Goal: Check status

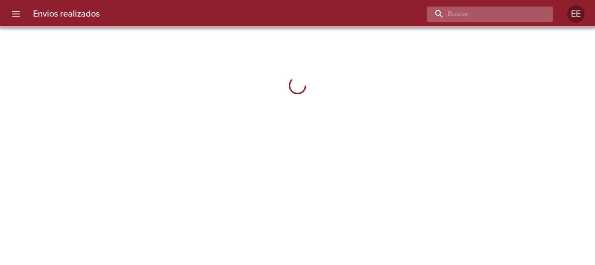
click at [508, 12] on input "buscar" at bounding box center [483, 14] width 112 height 15
paste input "[PERSON_NAME]"
type input "[PERSON_NAME]"
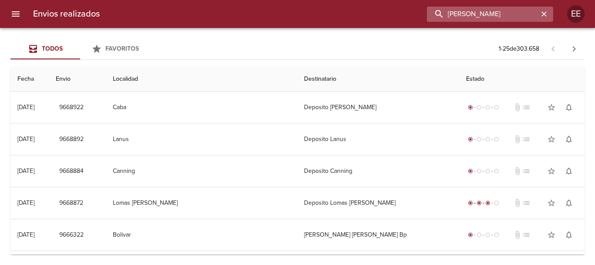
click at [513, 15] on input "[PERSON_NAME]" at bounding box center [483, 14] width 112 height 15
drag, startPoint x: 515, startPoint y: 14, endPoint x: 242, endPoint y: 7, distance: 272.5
click at [242, 7] on div "[PERSON_NAME]" at bounding box center [330, 14] width 447 height 15
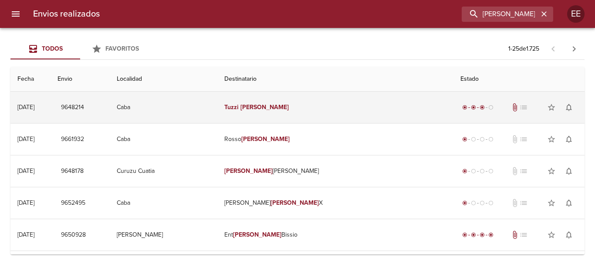
click at [218, 102] on td "Caba" at bounding box center [164, 107] width 108 height 31
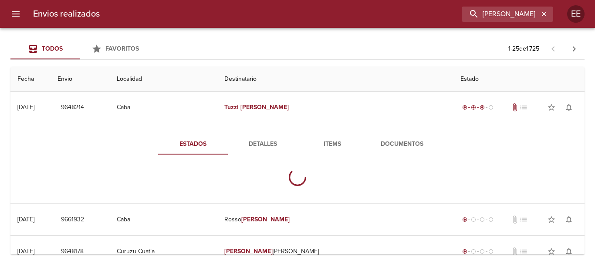
click at [400, 141] on span "Documentos" at bounding box center [402, 144] width 59 height 11
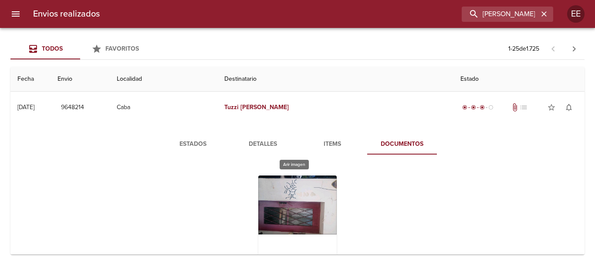
click at [317, 200] on div "Tabla de envíos del cliente" at bounding box center [297, 229] width 78 height 109
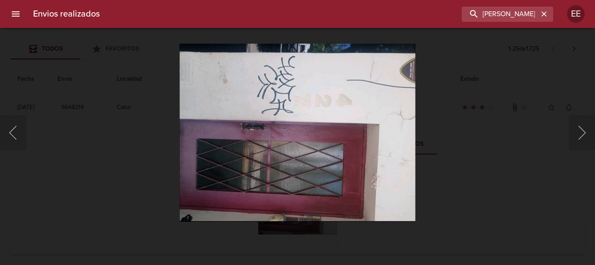
click at [465, 148] on div "Lightbox" at bounding box center [297, 132] width 595 height 265
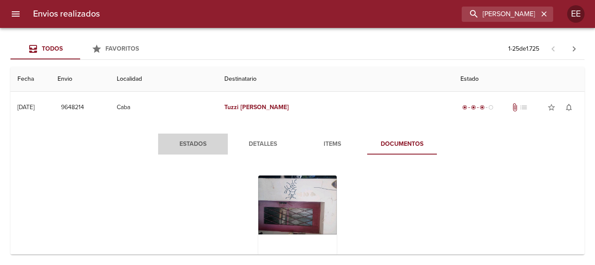
drag, startPoint x: 194, startPoint y: 146, endPoint x: 207, endPoint y: 143, distance: 13.7
click at [196, 146] on span "Estados" at bounding box center [192, 144] width 59 height 11
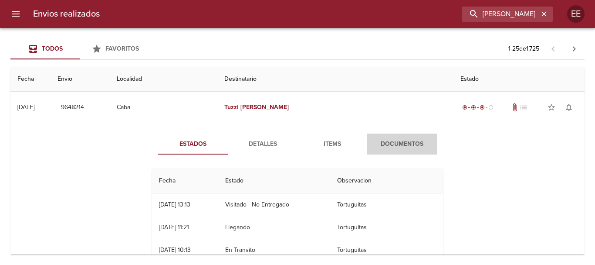
click at [413, 144] on span "Documentos" at bounding box center [402, 144] width 59 height 11
